Goal: Transaction & Acquisition: Book appointment/travel/reservation

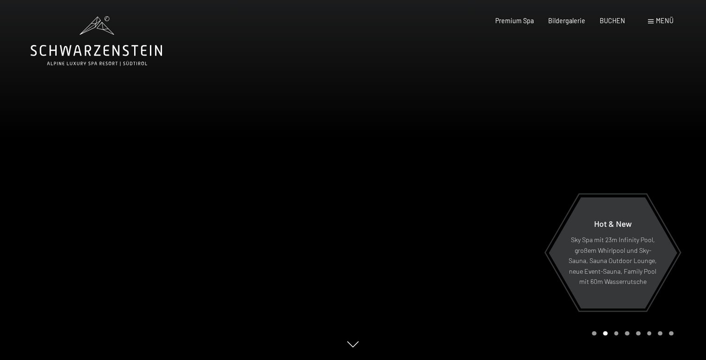
click at [594, 333] on div "Carousel Page 1" at bounding box center [594, 334] width 5 height 5
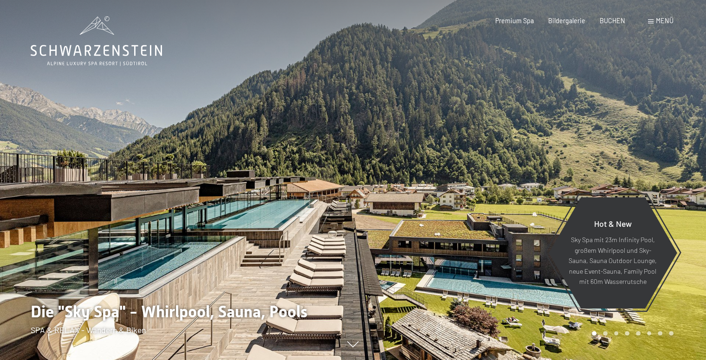
click at [606, 334] on div "Carousel Page 2" at bounding box center [605, 334] width 5 height 5
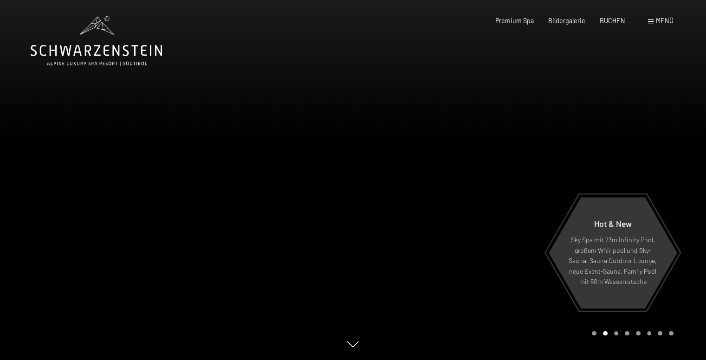
click at [615, 335] on div "Carousel Page 3" at bounding box center [616, 334] width 5 height 5
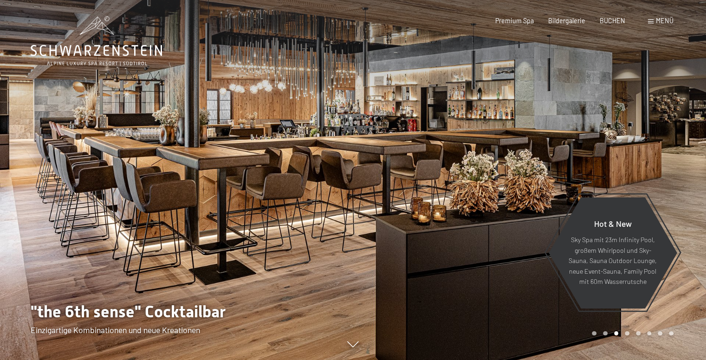
click at [627, 335] on div "Carousel Page 4" at bounding box center [627, 334] width 5 height 5
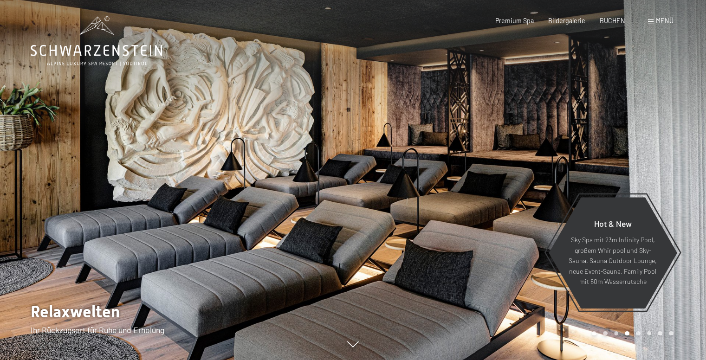
click at [639, 334] on div "Carousel Page 5" at bounding box center [638, 334] width 5 height 5
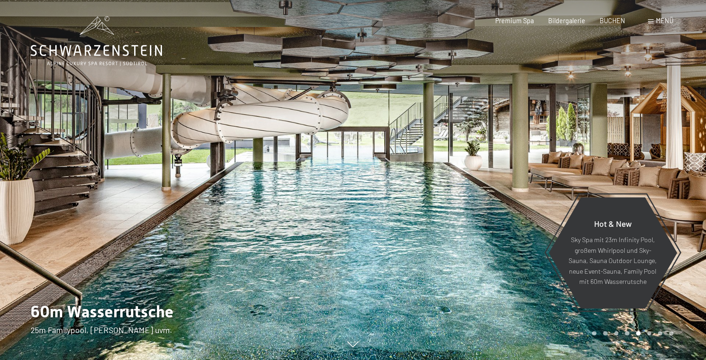
click at [646, 334] on div "Carousel Pagination" at bounding box center [631, 334] width 85 height 5
click at [648, 333] on div "Carousel Page 6" at bounding box center [649, 334] width 5 height 5
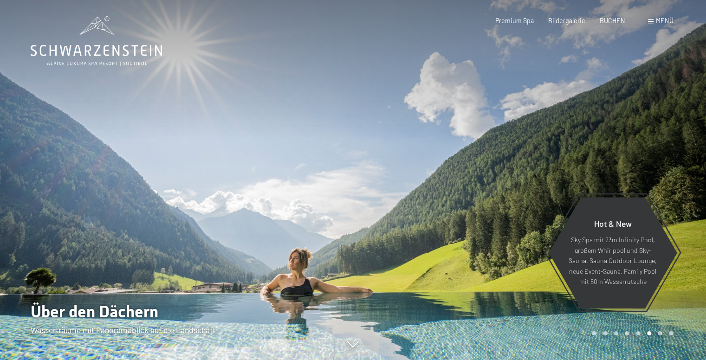
click at [658, 334] on div "Carousel Pagination" at bounding box center [631, 334] width 85 height 5
click at [670, 332] on div "Carousel Page 8" at bounding box center [671, 334] width 5 height 5
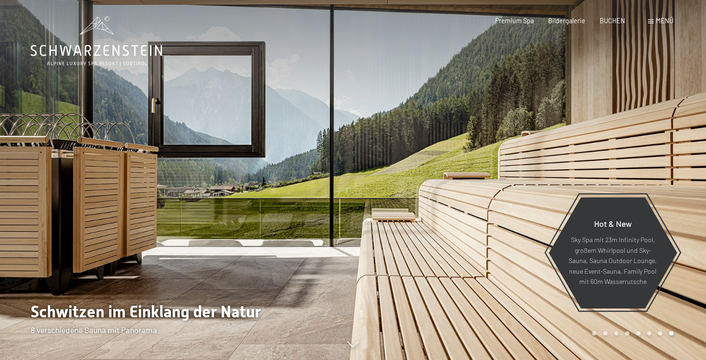
click at [120, 73] on div at bounding box center [176, 180] width 353 height 360
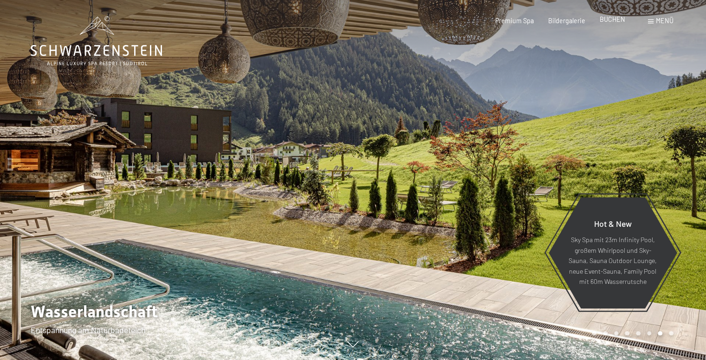
click at [612, 23] on span "BUCHEN" at bounding box center [613, 19] width 26 height 8
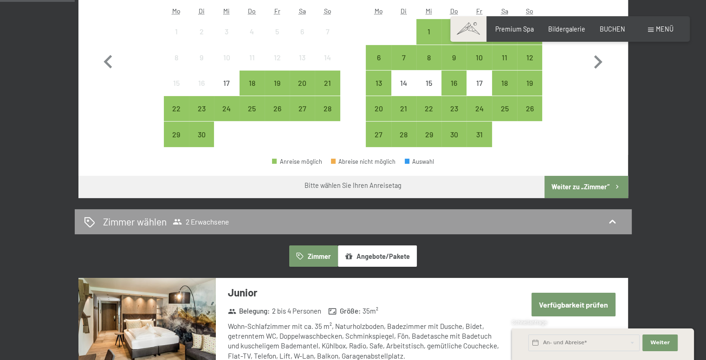
scroll to position [340, 0]
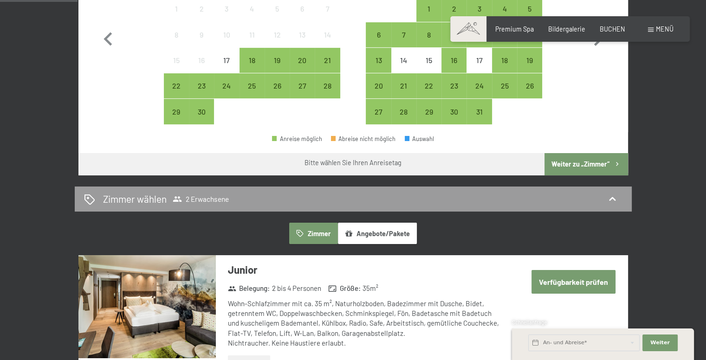
click at [396, 229] on button "Angebote/Pakete" at bounding box center [377, 233] width 79 height 21
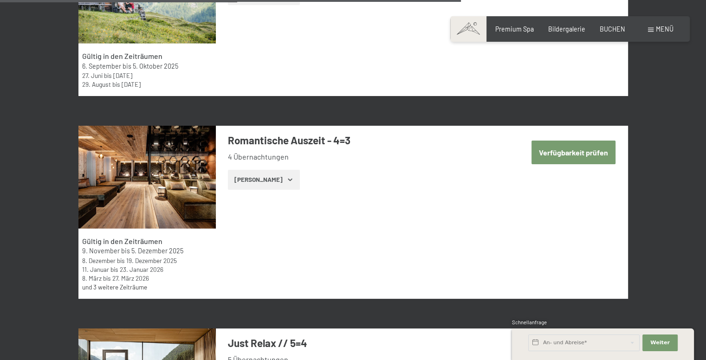
scroll to position [2219, 0]
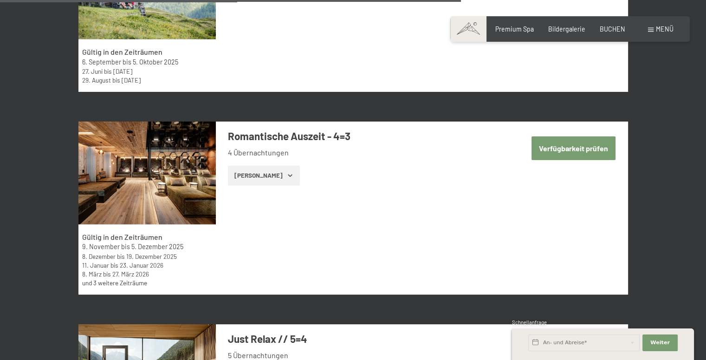
click at [262, 179] on button "[PERSON_NAME]" at bounding box center [264, 176] width 72 height 20
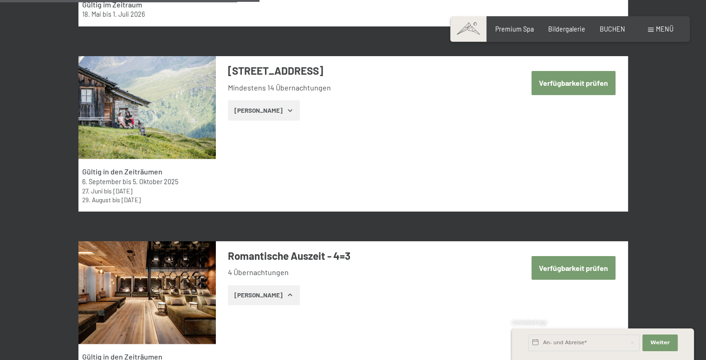
scroll to position [2092, 0]
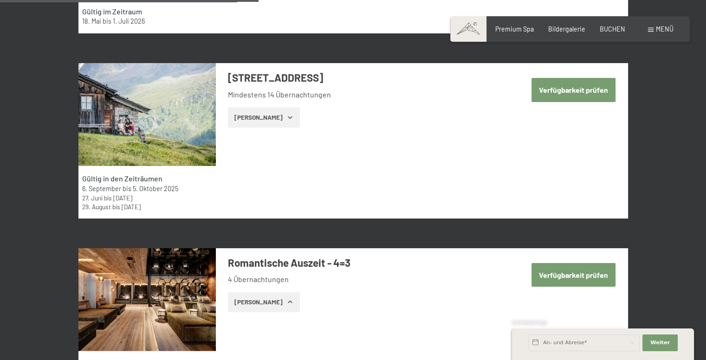
click at [576, 275] on button "Verfügbarkeit prüfen" at bounding box center [574, 275] width 84 height 24
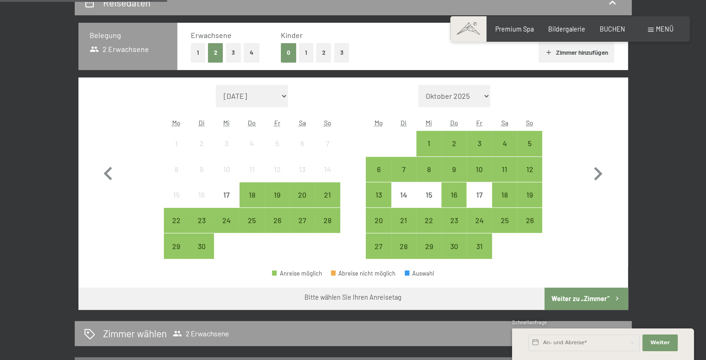
scroll to position [204, 0]
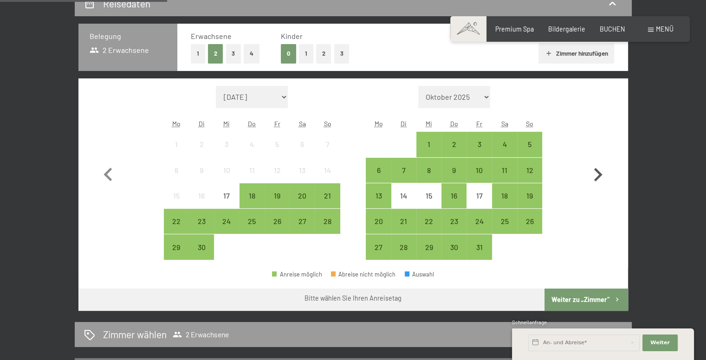
click at [601, 175] on icon "button" at bounding box center [598, 174] width 8 height 13
select select "[DATE]"
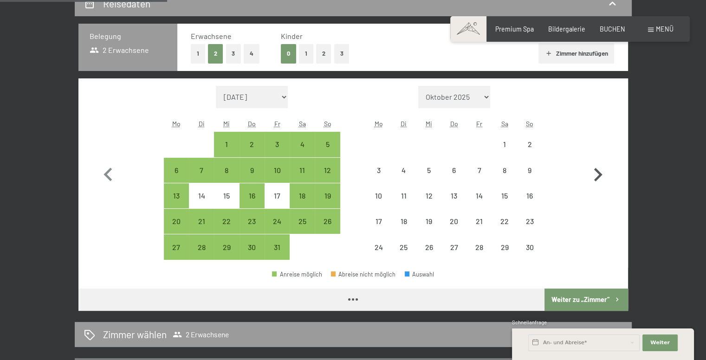
select select "[DATE]"
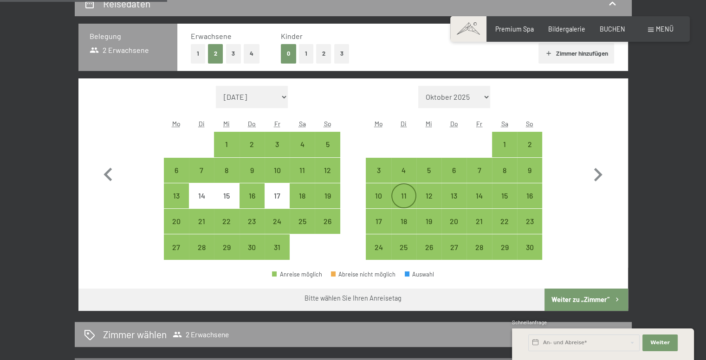
click at [401, 201] on div "11" at bounding box center [403, 203] width 23 height 23
select select "[DATE]"
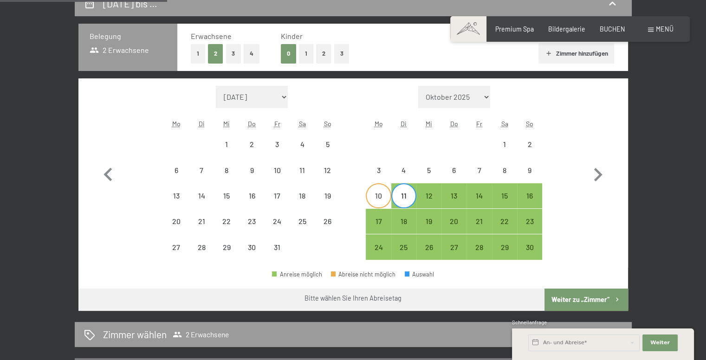
click at [383, 202] on div "10" at bounding box center [378, 203] width 23 height 23
select select "[DATE]"
click at [484, 201] on div "14" at bounding box center [479, 203] width 23 height 23
select select "[DATE]"
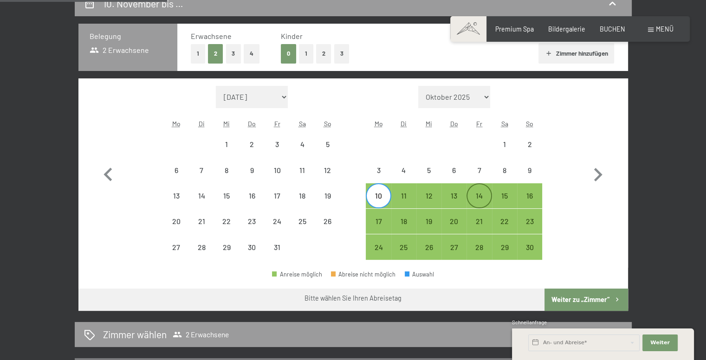
select select "[DATE]"
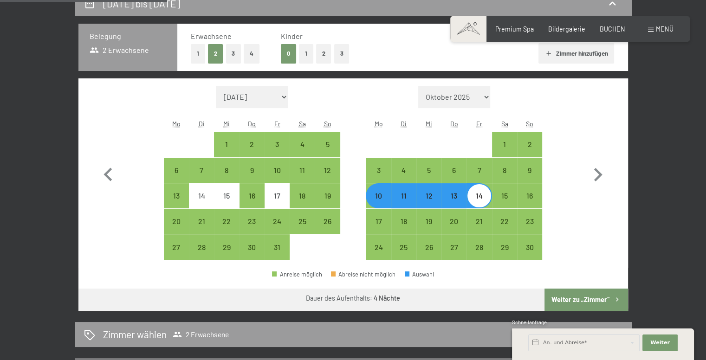
click at [562, 295] on button "Weiter zu „Zimmer“" at bounding box center [586, 300] width 83 height 22
select select "[DATE]"
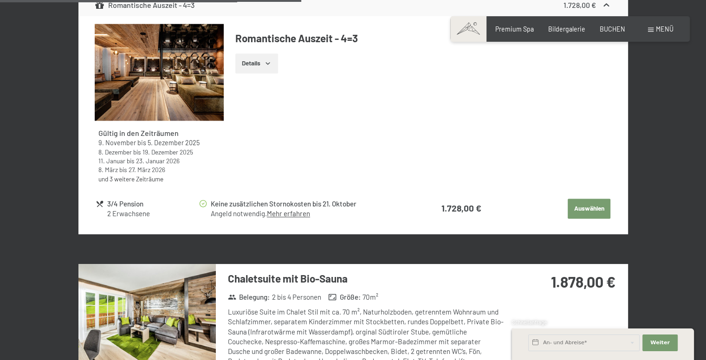
scroll to position [0, 0]
